Goal: Transaction & Acquisition: Purchase product/service

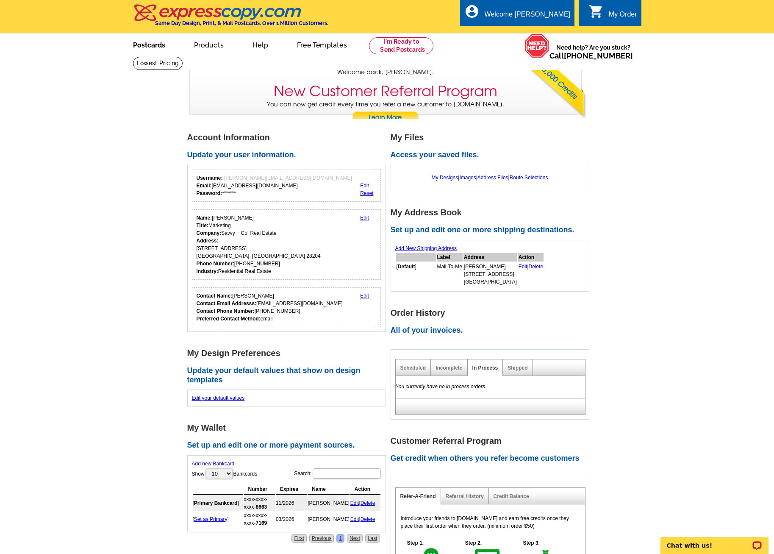
click at [152, 42] on link "Postcards" at bounding box center [149, 44] width 59 height 20
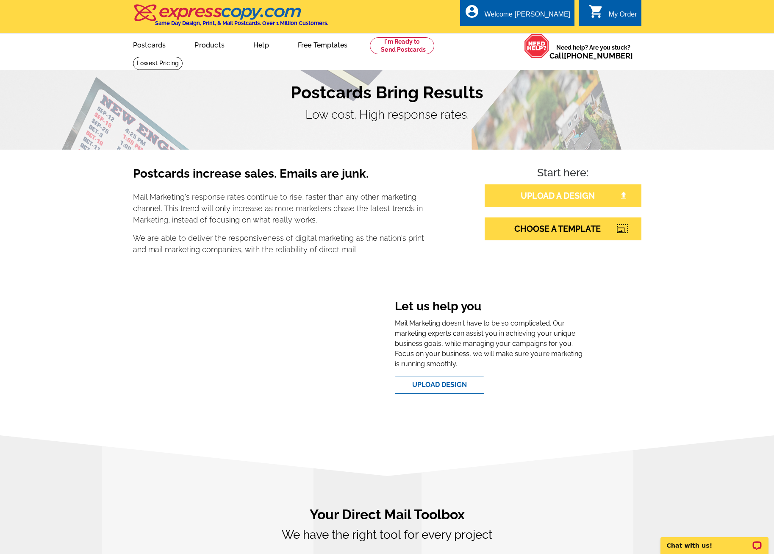
click at [531, 195] on link "UPLOAD A DESIGN" at bounding box center [563, 195] width 157 height 23
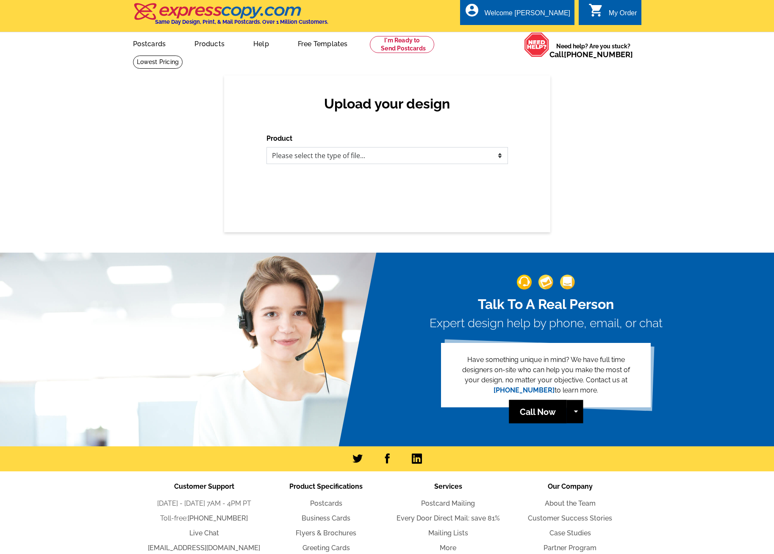
click at [320, 157] on select "Please select the type of file... Postcards Business Cards Letters and flyers G…" at bounding box center [388, 155] width 242 height 17
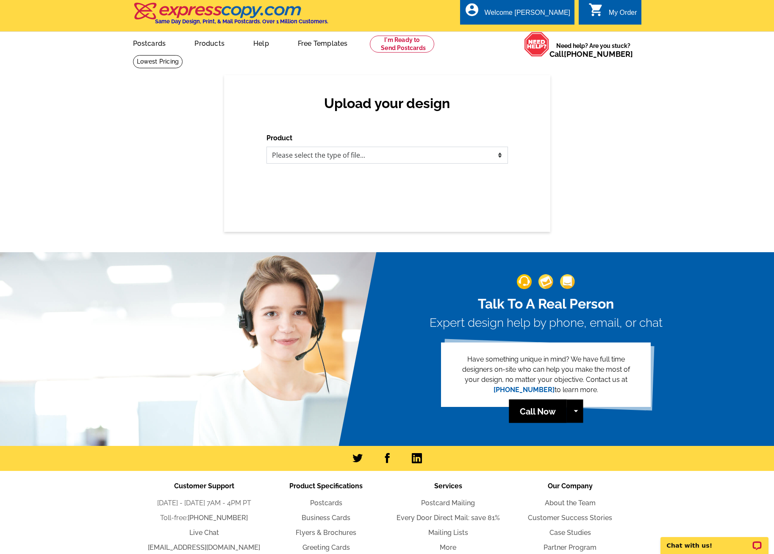
select select "1"
click at [267, 147] on select "Please select the type of file... Postcards Business Cards Letters and flyers G…" at bounding box center [388, 155] width 242 height 17
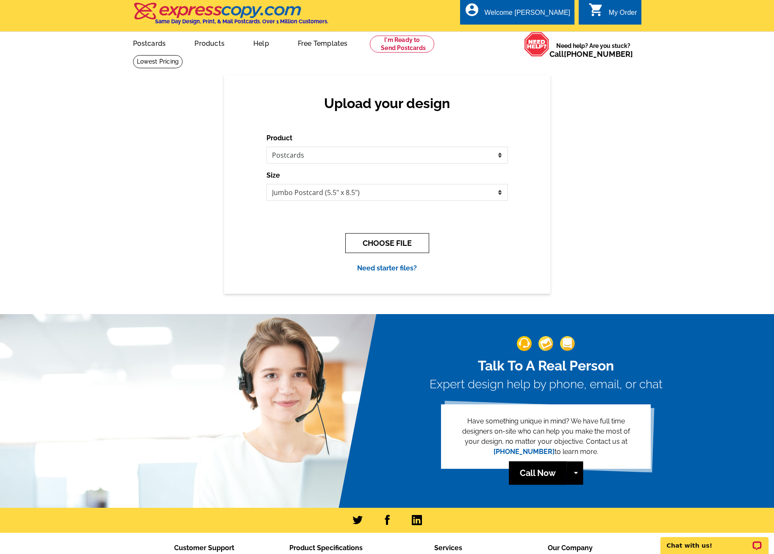
click at [384, 241] on button "CHOOSE FILE" at bounding box center [387, 243] width 84 height 20
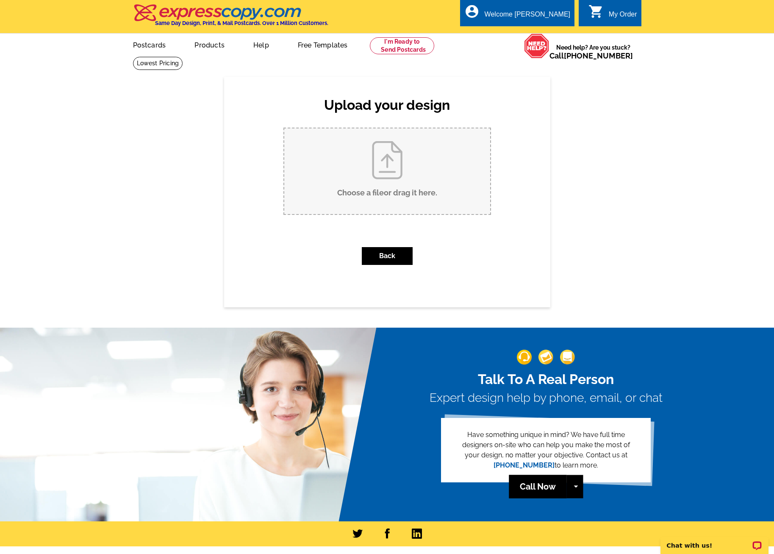
click at [371, 191] on input "Choose a file or drag it here ." at bounding box center [387, 171] width 206 height 86
type input "C:\fakepath\Postcard_Sarah Martin_Fall_Grab Coffee_Dilworth_Outlined.pdf"
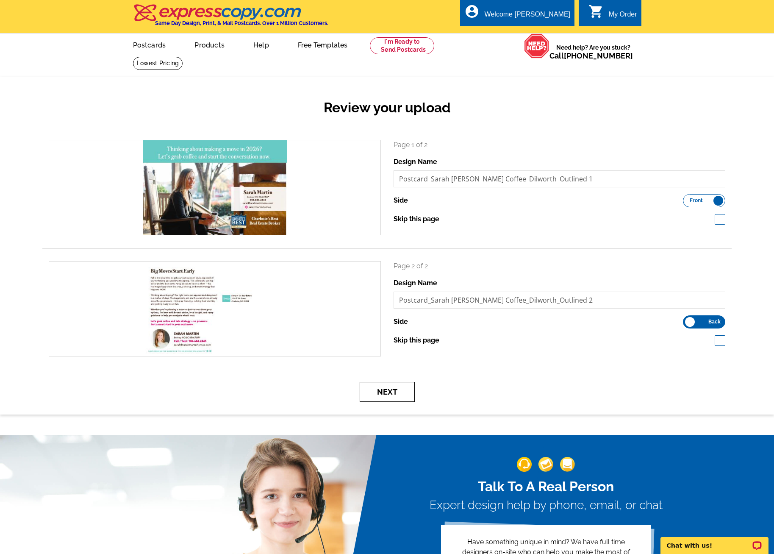
click at [390, 390] on button "Next" at bounding box center [387, 392] width 55 height 20
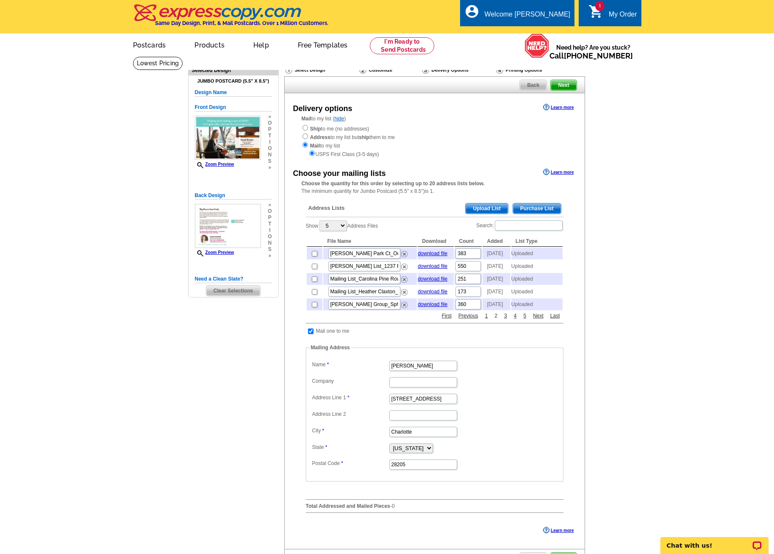
click at [496, 320] on link "2" at bounding box center [496, 316] width 7 height 8
click at [506, 320] on link "3" at bounding box center [505, 316] width 7 height 8
click at [317, 298] on td at bounding box center [315, 292] width 16 height 12
click at [315, 295] on input "checkbox" at bounding box center [315, 292] width 6 height 6
checkbox input "true"
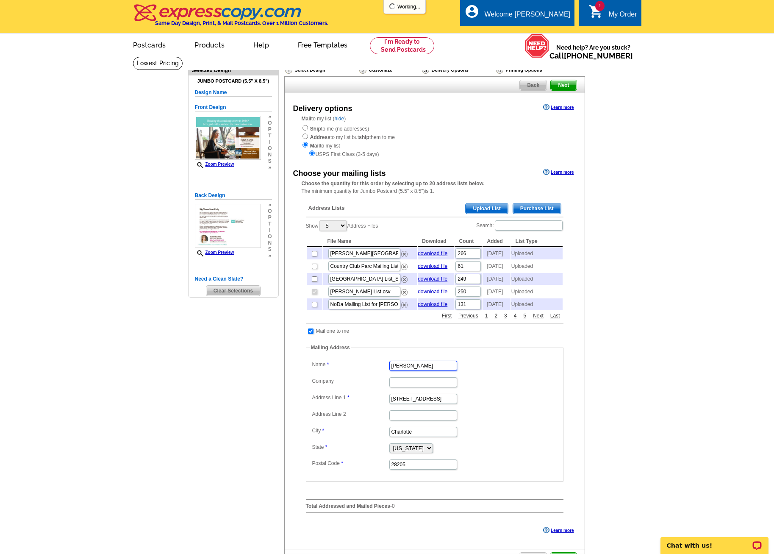
click at [444, 371] on input "[PERSON_NAME]" at bounding box center [424, 366] width 68 height 10
drag, startPoint x: 389, startPoint y: 377, endPoint x: 355, endPoint y: 372, distance: 34.4
click at [355, 372] on fieldset "Mailing Address Label Mail-To-Me Name Stevie Thomas Company Address Line 1 1918…" at bounding box center [435, 413] width 258 height 138
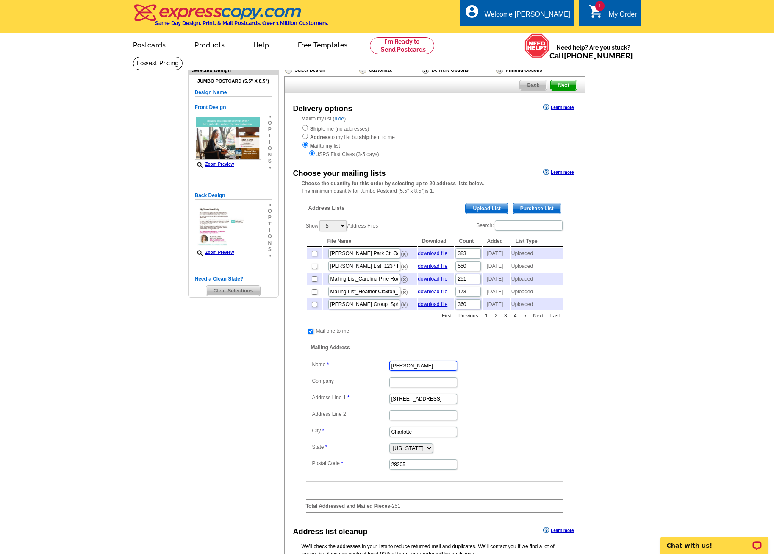
type input "[PERSON_NAME]"
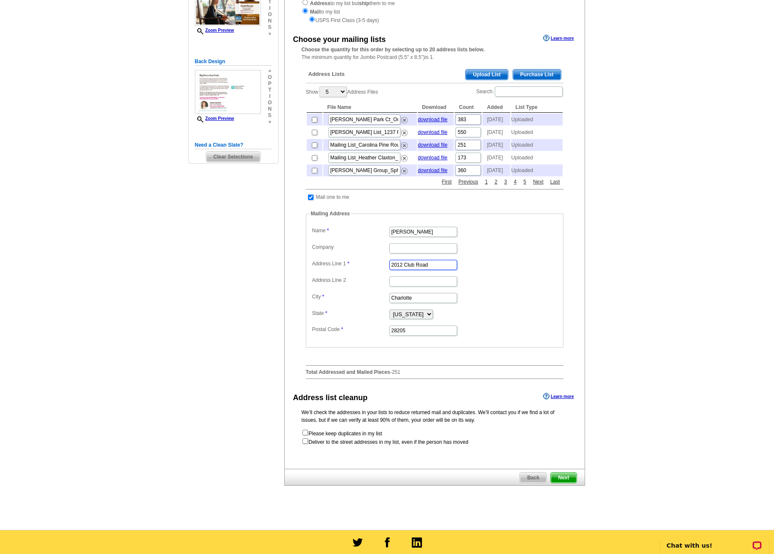
scroll to position [307, 0]
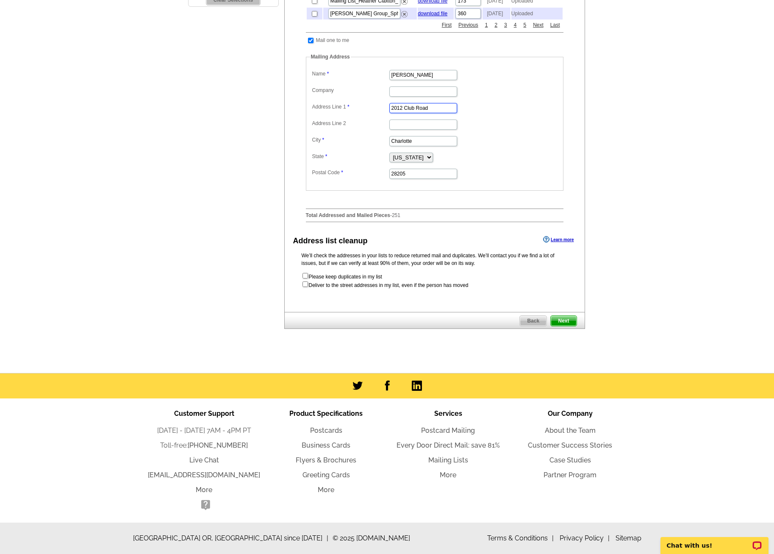
type input "2012 Club Road"
click at [563, 314] on div "Back Next" at bounding box center [434, 320] width 301 height 17
click at [562, 317] on span "Next" at bounding box center [563, 321] width 25 height 10
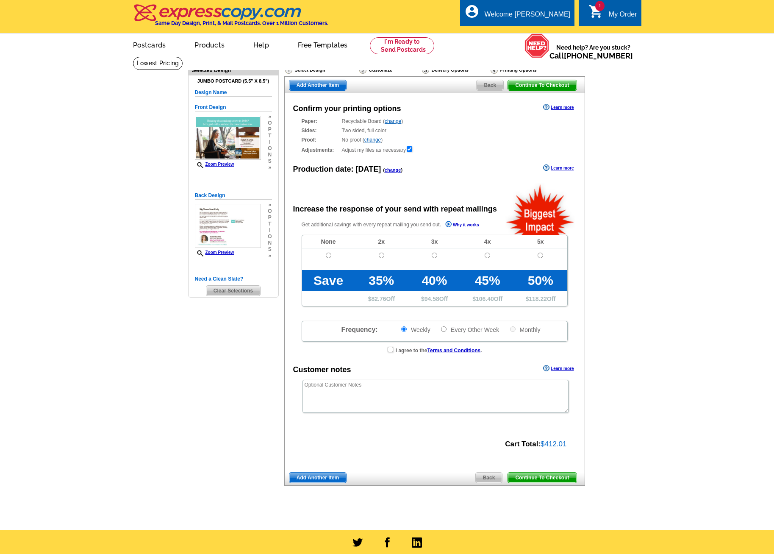
radio input "false"
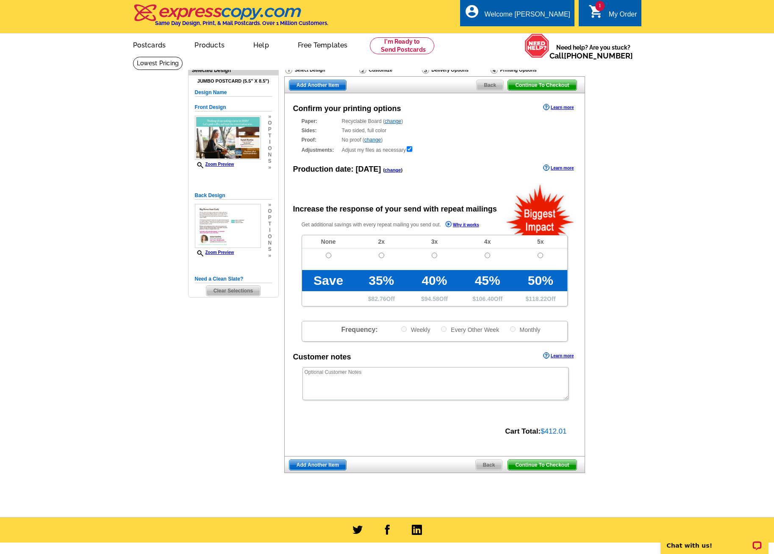
click at [331, 258] on td at bounding box center [328, 259] width 53 height 22
click at [330, 257] on input "radio" at bounding box center [329, 256] width 6 height 6
radio input "true"
click at [562, 465] on span "Continue To Checkout" at bounding box center [542, 465] width 68 height 10
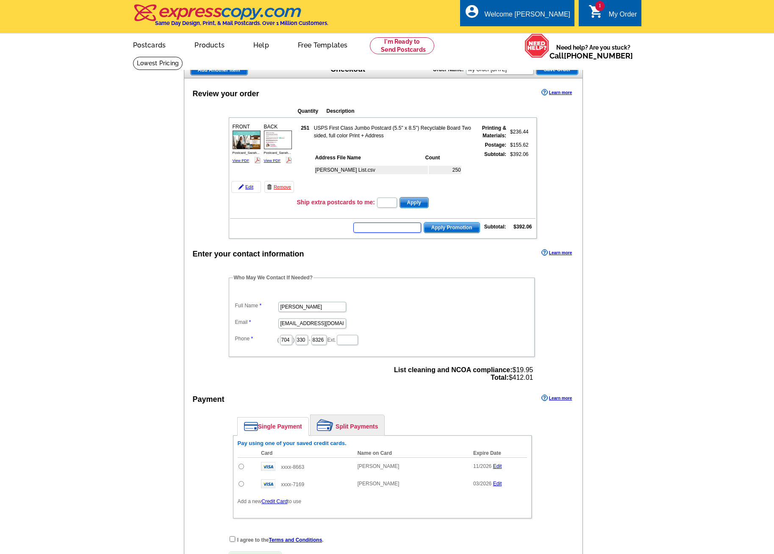
click at [402, 230] on input "text" at bounding box center [388, 228] width 68 height 10
click at [406, 228] on input "text" at bounding box center [388, 228] width 68 height 10
drag, startPoint x: 528, startPoint y: 70, endPoint x: 444, endPoint y: 62, distance: 83.9
click at [444, 62] on div "Order Name: My Order [DATE] Save Order" at bounding box center [505, 69] width 145 height 14
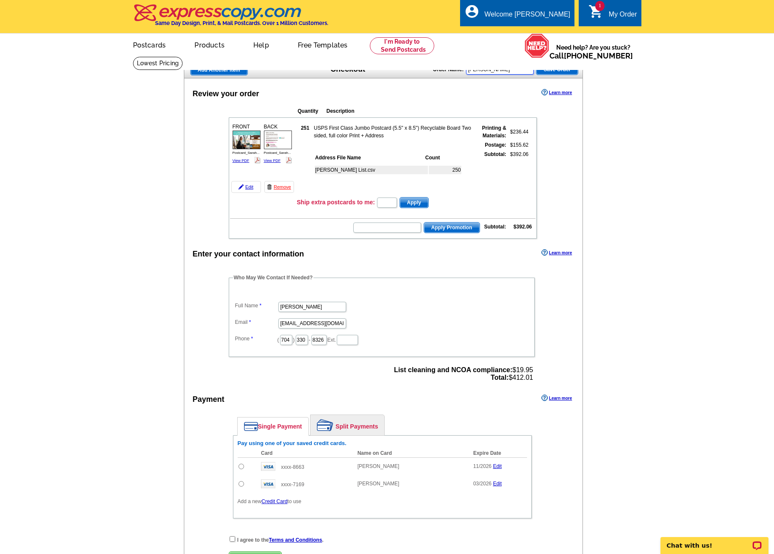
type input "[PERSON_NAME]"
click at [546, 66] on span "Save Order" at bounding box center [558, 69] width 42 height 10
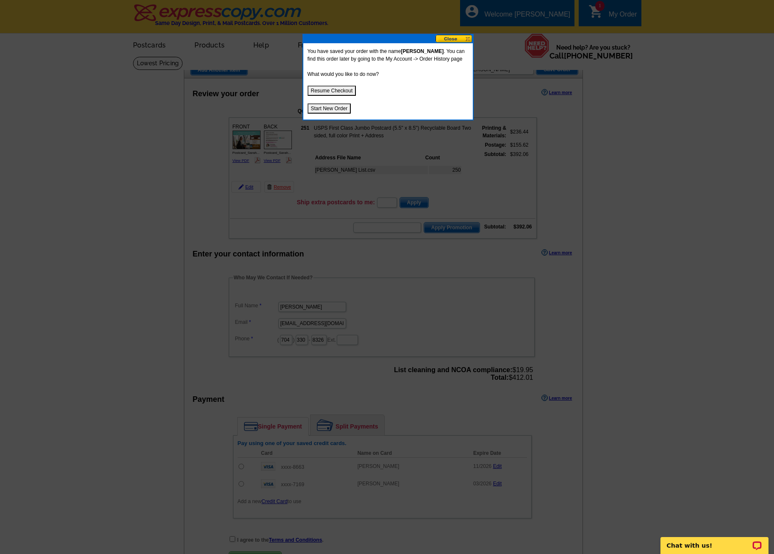
drag, startPoint x: 334, startPoint y: 97, endPoint x: 336, endPoint y: 102, distance: 5.0
click at [334, 96] on button "Resume Checkout" at bounding box center [332, 91] width 49 height 10
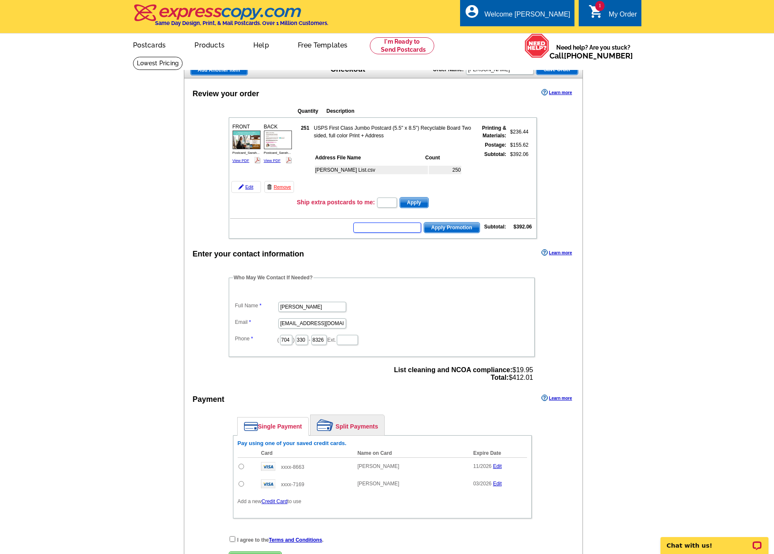
click at [390, 228] on input "text" at bounding box center [388, 228] width 68 height 10
type input "HURRY40"
click at [443, 230] on span "Apply Promotion" at bounding box center [452, 228] width 56 height 10
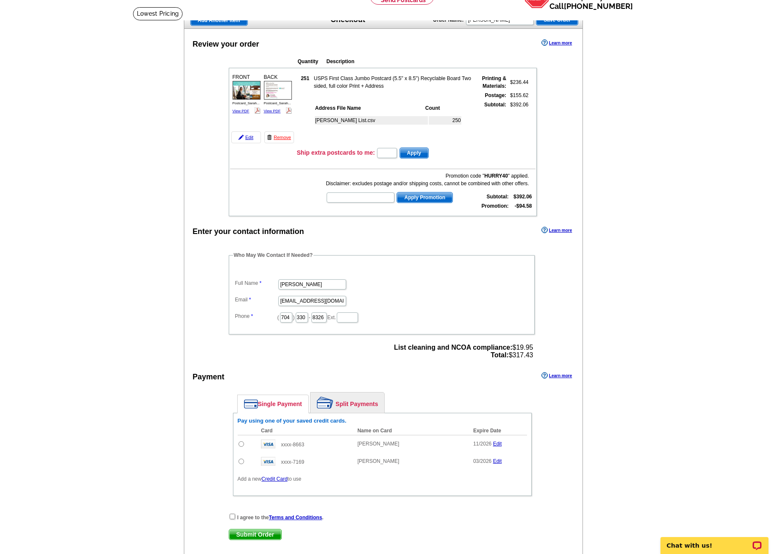
scroll to position [56, 0]
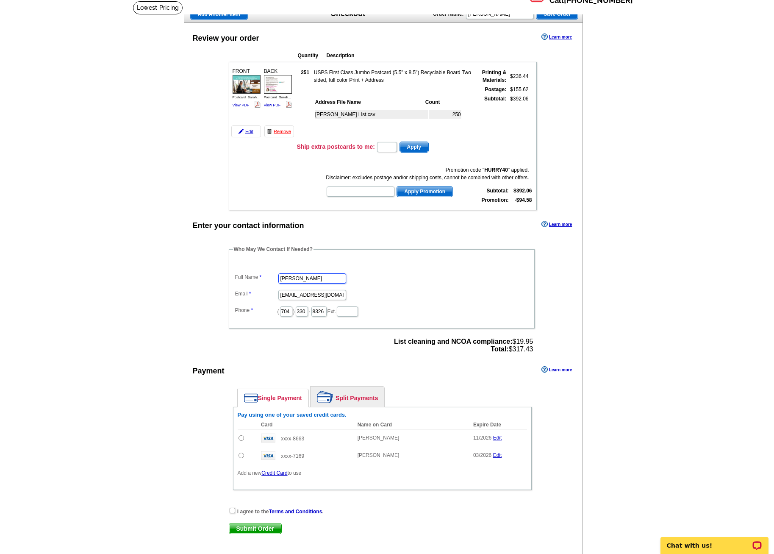
drag, startPoint x: 324, startPoint y: 279, endPoint x: 247, endPoint y: 269, distance: 77.4
click at [247, 269] on dl "Full Name Stevie Thomas Email stevie@savvyandcompany.com Phone ( 704 ) 330 - 83…" at bounding box center [382, 288] width 298 height 57
type input "[PERSON_NAME]"
drag, startPoint x: 294, startPoint y: 296, endPoint x: 250, endPoint y: 291, distance: 44.4
click at [250, 291] on dl "Full Name Julie Tambussi Email stevie@savvyandcompany.com Phone ( 704 ) 330 - 8…" at bounding box center [382, 288] width 298 height 57
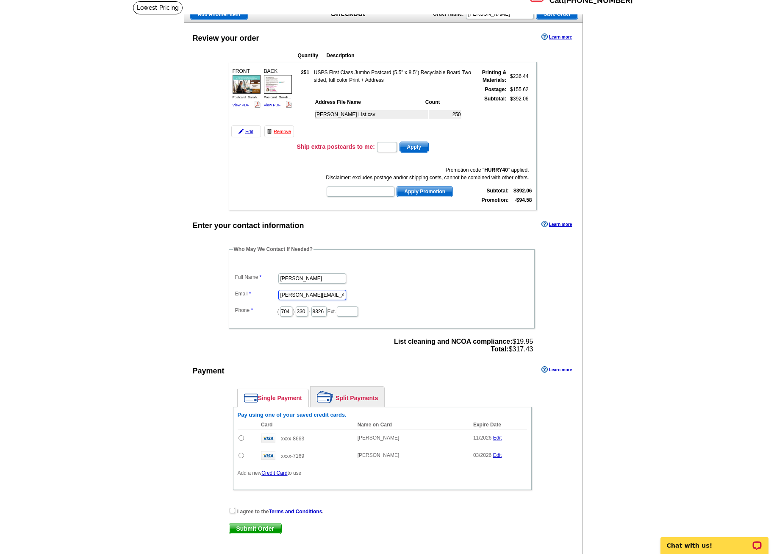
type input "[PERSON_NAME][EMAIL_ADDRESS][DOMAIN_NAME]"
click at [238, 454] on td at bounding box center [247, 455] width 19 height 17
drag, startPoint x: 245, startPoint y: 455, endPoint x: 237, endPoint y: 489, distance: 34.3
click at [245, 456] on td at bounding box center [247, 455] width 19 height 17
click at [231, 509] on input "checkbox" at bounding box center [233, 511] width 6 height 6
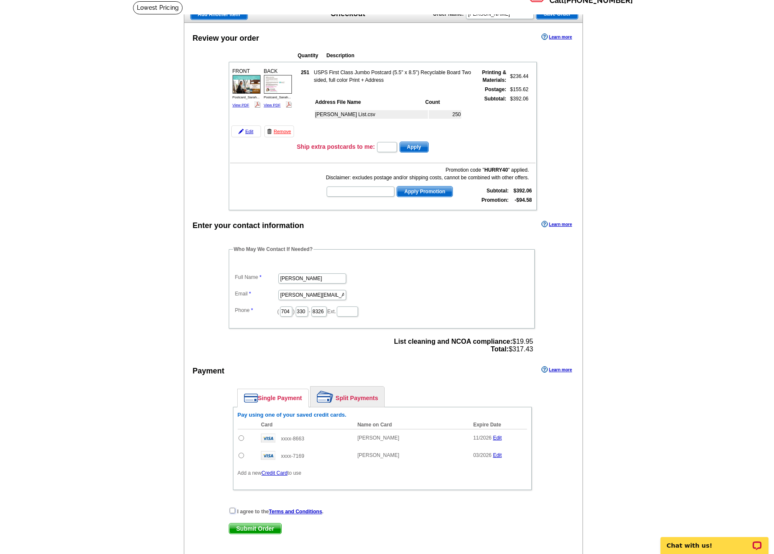
checkbox input "true"
click at [240, 454] on input "radio" at bounding box center [242, 456] width 6 height 6
radio input "true"
click at [261, 527] on span "Submit Order" at bounding box center [255, 529] width 52 height 10
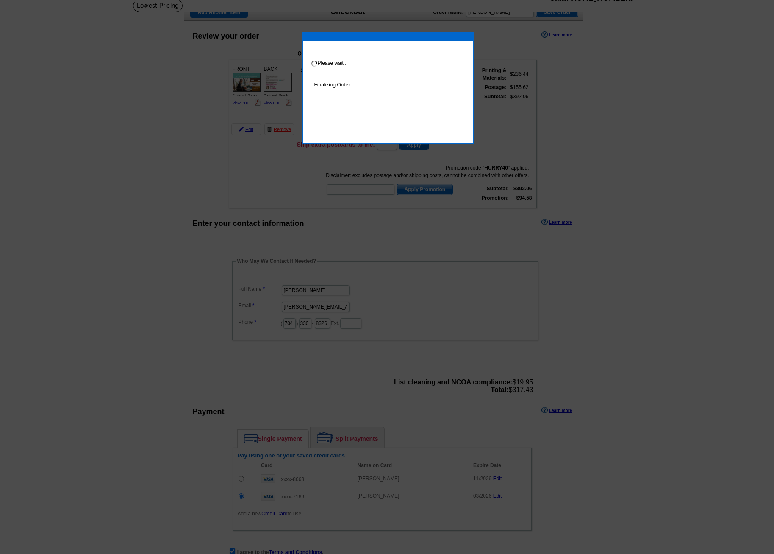
scroll to position [58, 0]
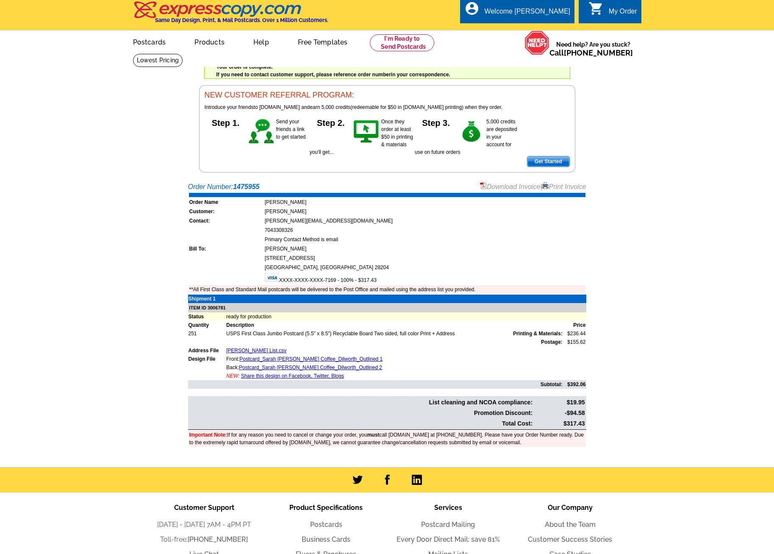
scroll to position [3, 0]
